Goal: Task Accomplishment & Management: Use online tool/utility

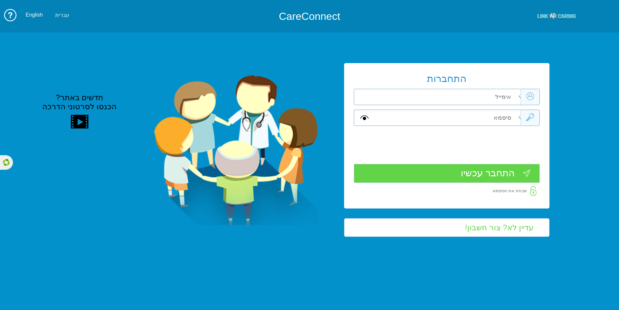
click at [502, 97] on input "text" at bounding box center [447, 97] width 147 height 16
click at [510, 95] on input "text" at bounding box center [447, 97] width 147 height 16
type input "[PERSON_NAME][EMAIL_ADDRESS][DOMAIN_NAME]"
click at [500, 119] on input "text" at bounding box center [447, 118] width 147 height 16
type input "L"
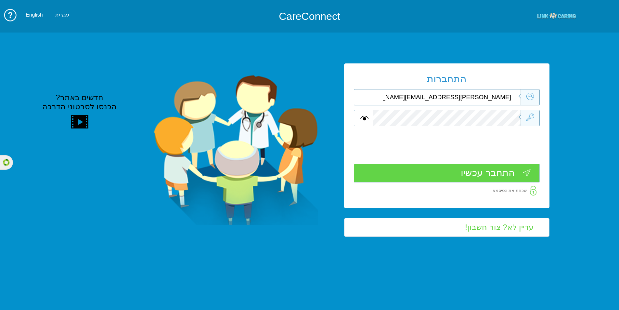
click at [459, 176] on input "התחבר עכשיו" at bounding box center [447, 173] width 186 height 19
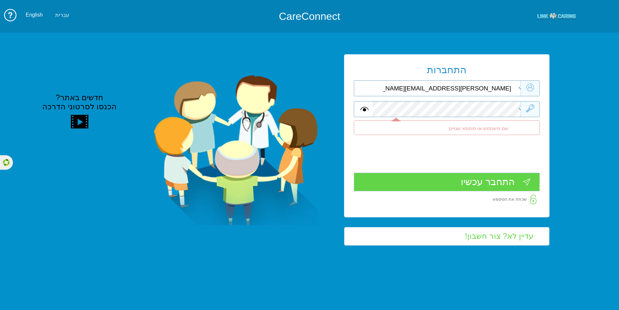
click at [366, 108] on span at bounding box center [365, 109] width 8 height 8
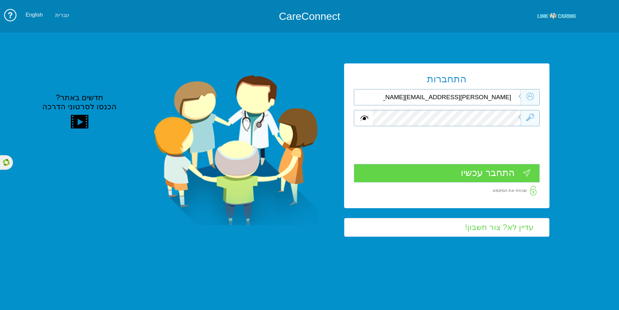
click at [364, 117] on span at bounding box center [365, 118] width 8 height 8
click at [493, 98] on input "[PERSON_NAME][EMAIL_ADDRESS][DOMAIN_NAME]" at bounding box center [447, 97] width 147 height 16
click at [467, 98] on input "[PERSON_NAME][EMAIL_ADDRESS][DOMAIN_NAME]" at bounding box center [447, 97] width 147 height 16
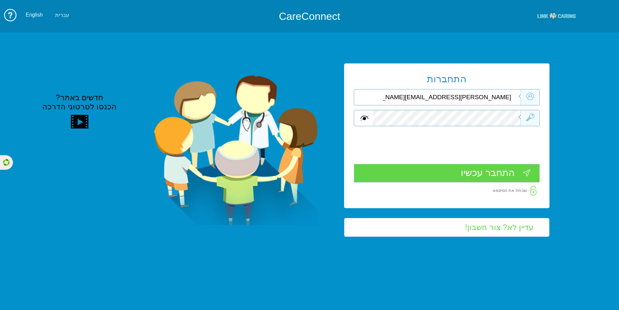
click at [363, 118] on span at bounding box center [365, 118] width 8 height 8
click at [524, 119] on div at bounding box center [447, 118] width 186 height 16
click at [522, 119] on div at bounding box center [521, 117] width 3 height 6
click at [365, 119] on span at bounding box center [365, 118] width 8 height 8
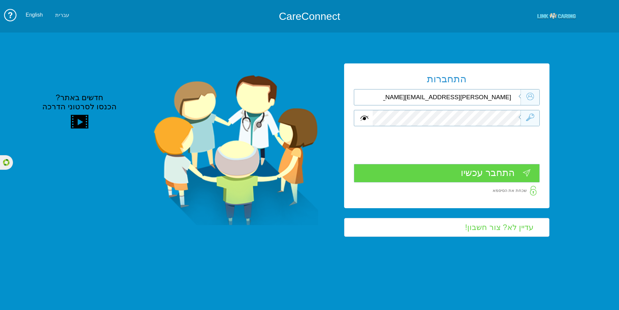
click at [365, 120] on span at bounding box center [365, 118] width 8 height 8
click at [368, 118] on span at bounding box center [365, 118] width 8 height 8
click at [363, 121] on span at bounding box center [365, 118] width 8 height 8
click at [482, 165] on input "התחבר עכשיו" at bounding box center [447, 173] width 186 height 19
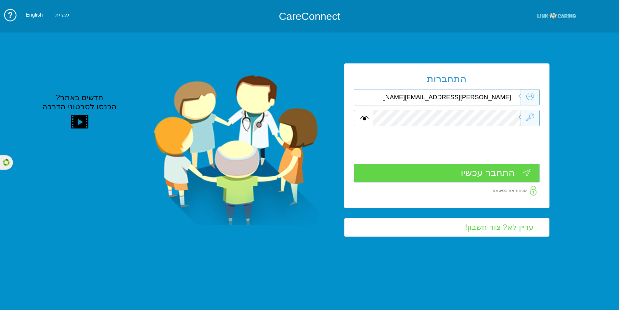
click at [482, 167] on input "התחבר עכשיו" at bounding box center [447, 173] width 186 height 19
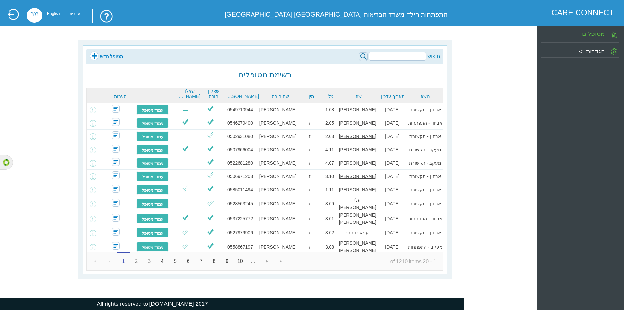
click at [390, 56] on input "search" at bounding box center [397, 56] width 57 height 8
type input "0509214142"
click at [362, 55] on img at bounding box center [363, 56] width 8 height 8
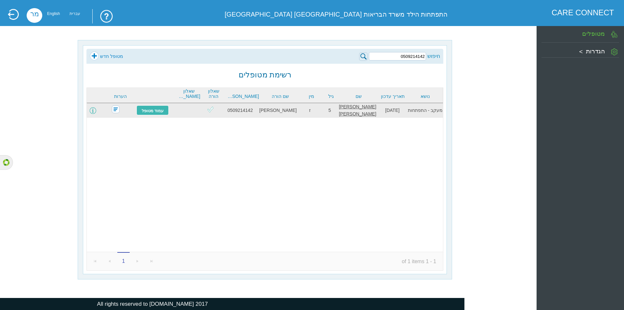
click at [96, 111] on span at bounding box center [93, 110] width 7 height 7
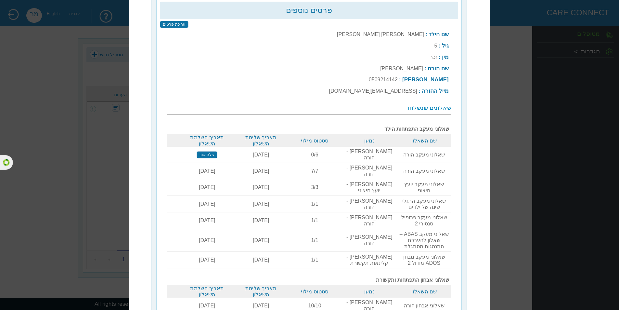
scroll to position [87, 0]
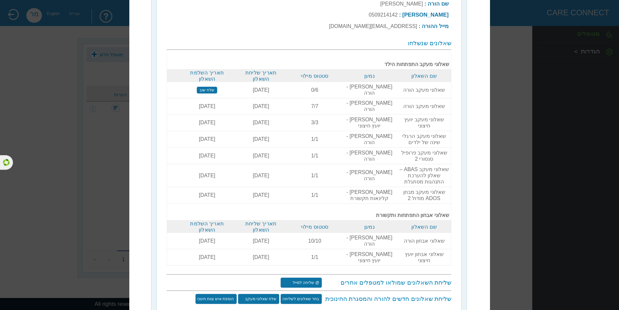
click at [211, 86] on input "שלח שוב" at bounding box center [207, 89] width 21 height 7
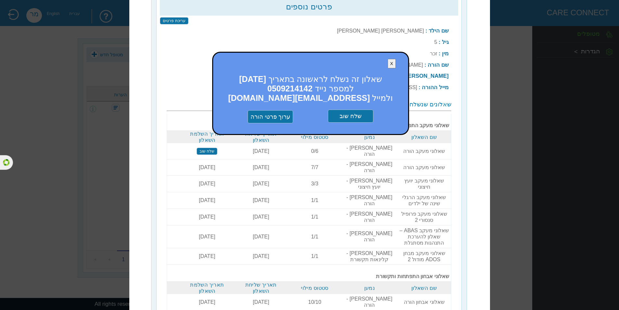
scroll to position [22, 0]
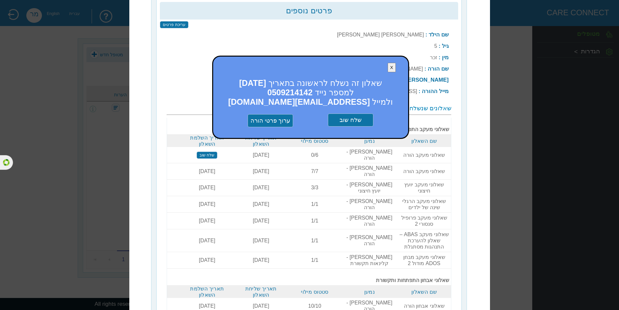
click at [355, 119] on input "שלח שוב" at bounding box center [351, 119] width 46 height 13
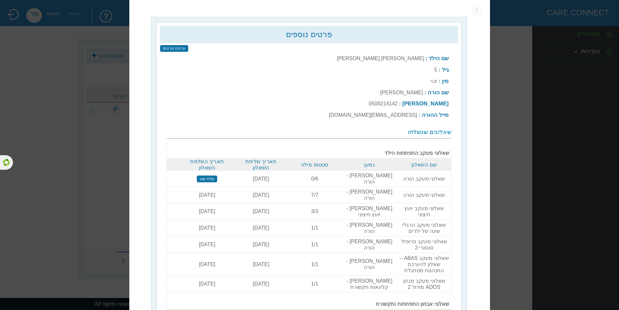
scroll to position [0, 0]
